Goal: Communication & Community: Answer question/provide support

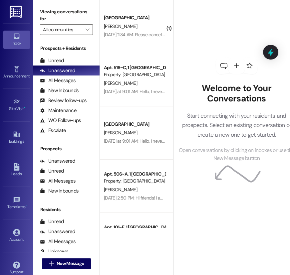
click at [200, 29] on div "Welcome to Your Conversations Start connecting with your residents and prospect…" at bounding box center [237, 110] width 126 height 220
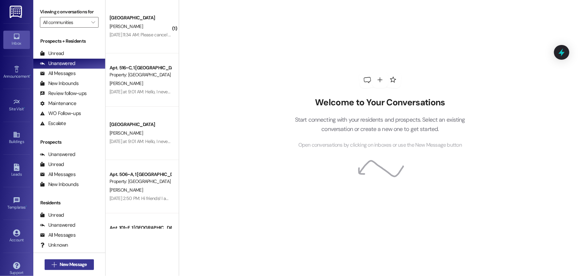
click at [69, 265] on span "New Message" at bounding box center [73, 264] width 27 height 7
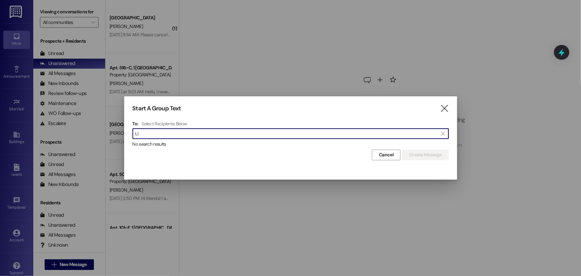
type input "L"
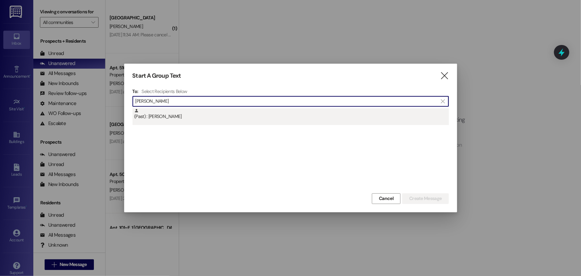
type input "[PERSON_NAME]"
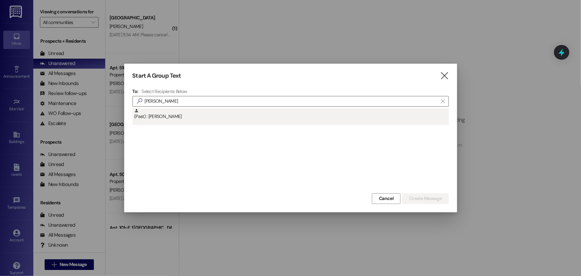
click at [226, 113] on div "(Past) : [PERSON_NAME]" at bounding box center [291, 114] width 315 height 12
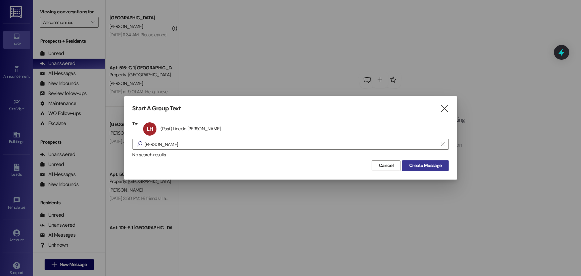
click at [290, 168] on span "Create Message" at bounding box center [425, 165] width 32 height 7
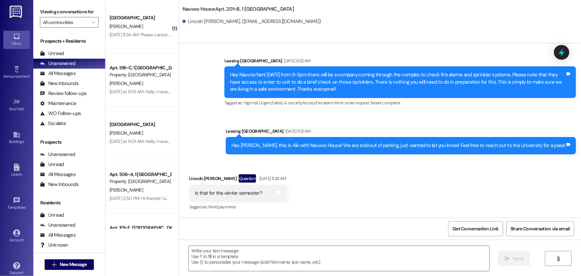
scroll to position [9450, 0]
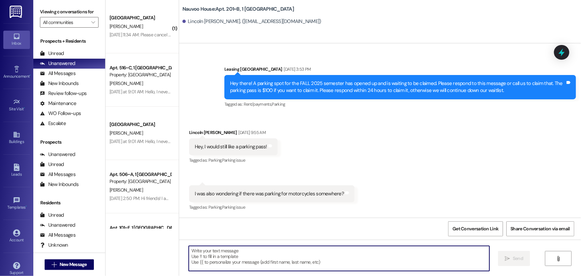
click at [290, 256] on textarea at bounding box center [339, 258] width 301 height 25
type textarea "H"
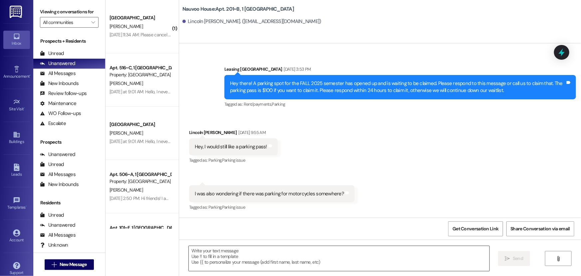
click at [243, 256] on textarea at bounding box center [339, 258] width 301 height 25
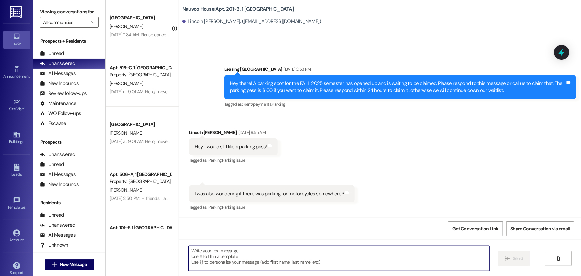
paste textarea "Your renewal for Winter is ready to be signed! Please log in at [DOMAIN_NAME] o…"
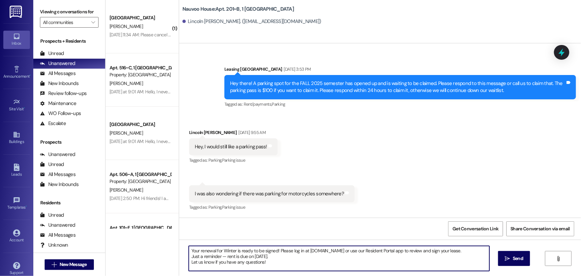
click at [189, 251] on textarea "Your renewal for Winter is ready to be signed! Please log in at [DOMAIN_NAME] o…" at bounding box center [339, 258] width 301 height 25
drag, startPoint x: 284, startPoint y: 266, endPoint x: 163, endPoint y: 247, distance: 122.7
click at [163, 247] on div "( 1 ) [GEOGRAPHIC_DATA] Prospect [PERSON_NAME] [DATE] 11:34 AM: Please cancel m…" at bounding box center [344, 138] width 476 height 276
type textarea "Hey! Your renewal for Winter is ready to be signed! Please log in at [DOMAIN_NA…"
click at [290, 259] on span "Send" at bounding box center [518, 258] width 13 height 7
